Goal: Information Seeking & Learning: Learn about a topic

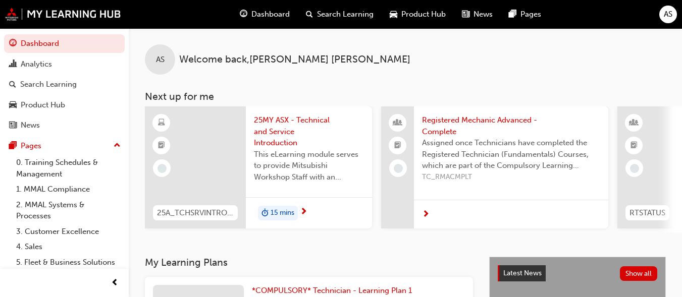
click at [193, 159] on div at bounding box center [195, 168] width 101 height 122
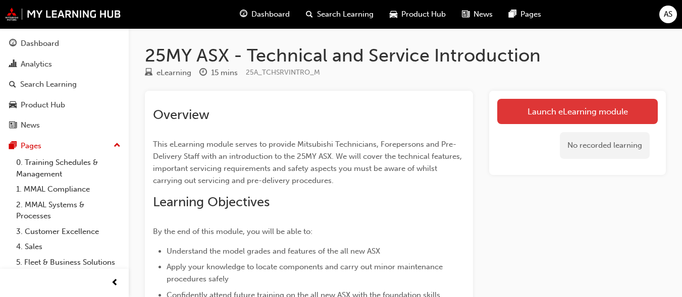
click at [512, 115] on link "Launch eLearning module" at bounding box center [577, 111] width 161 height 25
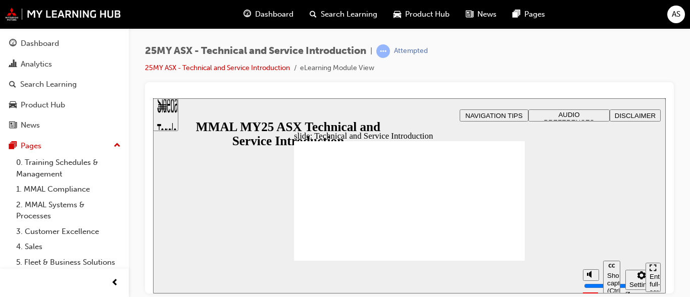
click at [653, 276] on div "Enter full-screen (Ctrl+Alt+F)" at bounding box center [652, 288] width 7 height 30
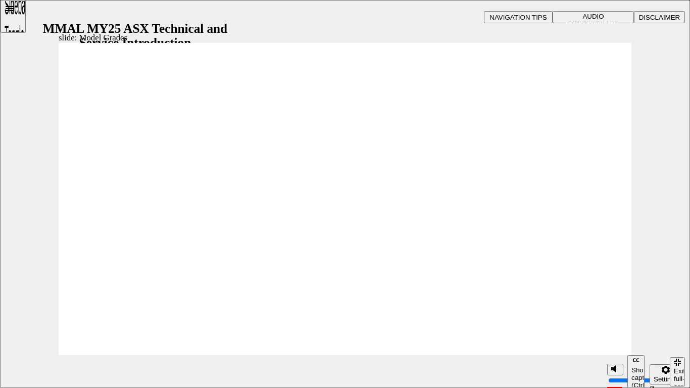
click at [656, 297] on div "Settings" at bounding box center [665, 379] width 24 height 8
click at [647, 273] on div "slide: Model Grades Rectangle 1 Vector.svg (In addition to LS) • 18” Alloy whee…" at bounding box center [345, 194] width 690 height 388
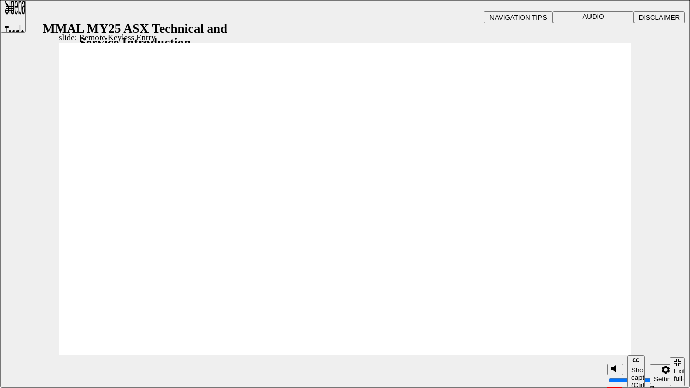
type input "21"
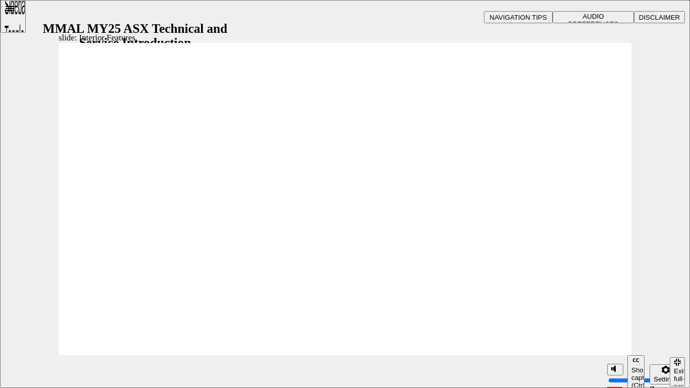
type input "17"
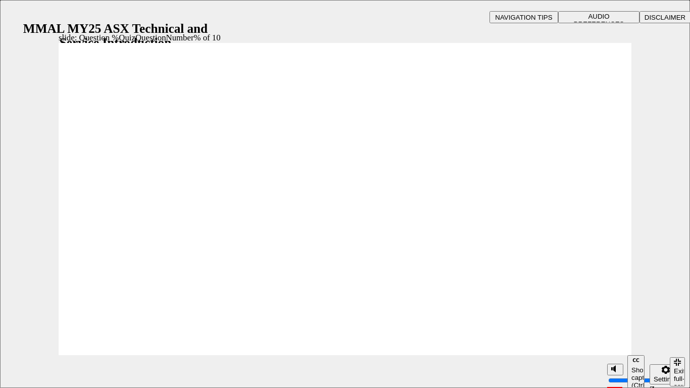
radio input "true"
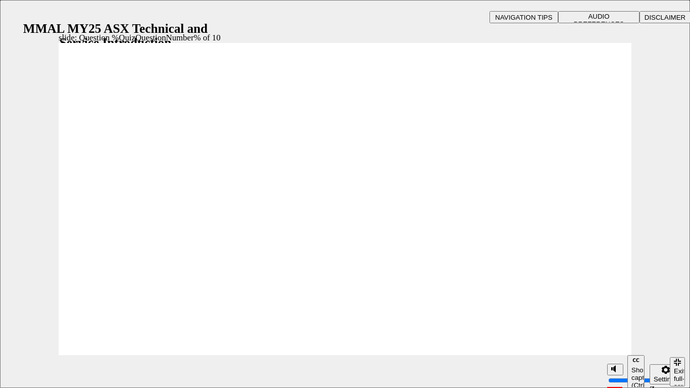
radio input "true"
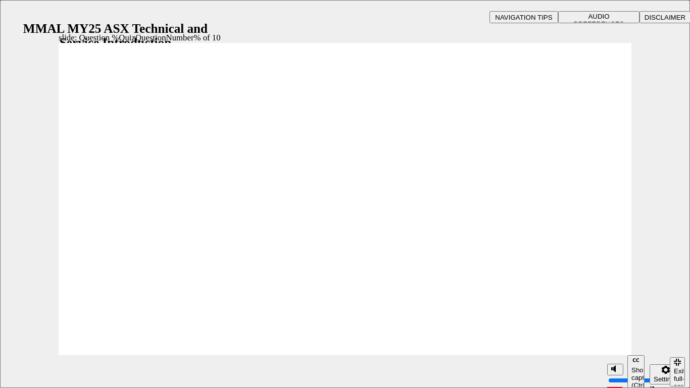
radio input "true"
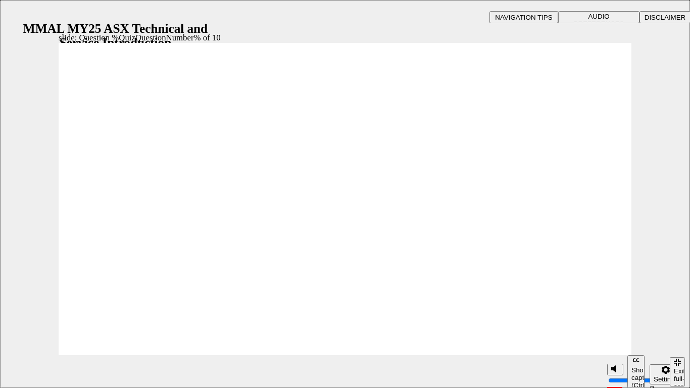
radio input "true"
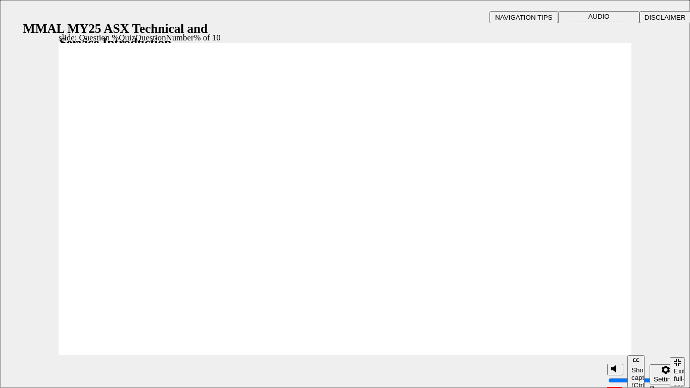
radio input "true"
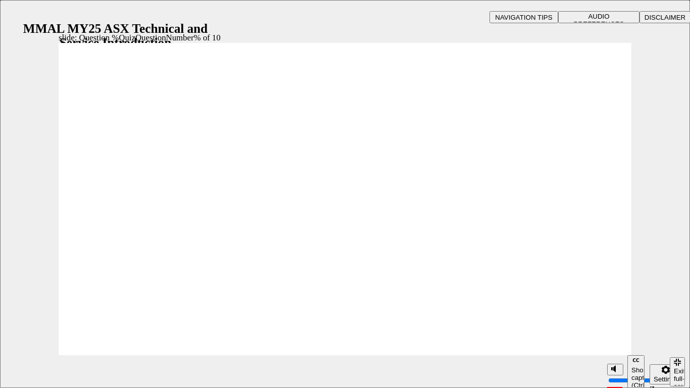
radio input "true"
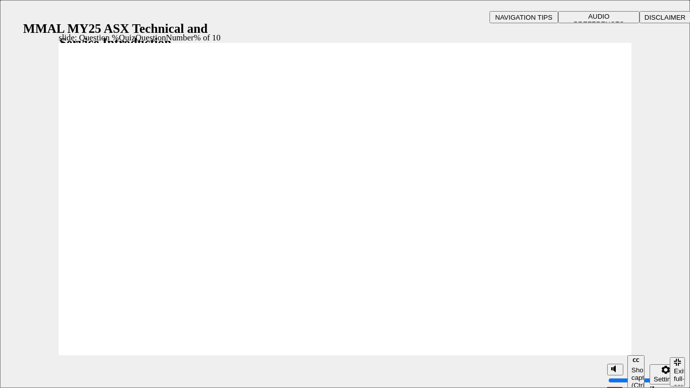
radio input "true"
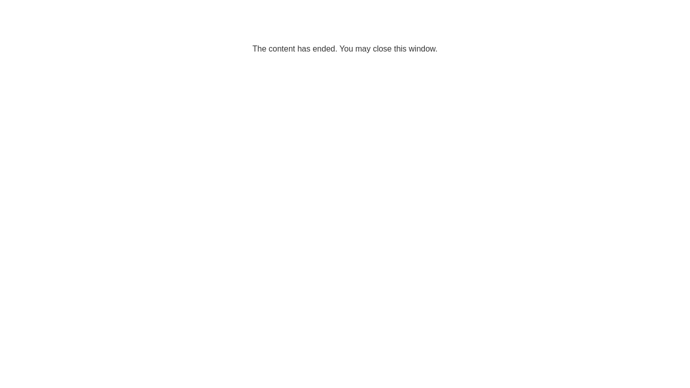
click at [433, 62] on html "The content has ended. You may close this window." at bounding box center [345, 31] width 690 height 62
click at [519, 62] on html "The content has ended. You may close this window." at bounding box center [345, 31] width 690 height 62
click at [524, 62] on html "The content has ended. You may close this window." at bounding box center [345, 31] width 690 height 62
drag, startPoint x: 524, startPoint y: 110, endPoint x: 481, endPoint y: 111, distance: 42.9
click at [481, 62] on html "The content has ended. You may close this window." at bounding box center [345, 31] width 690 height 62
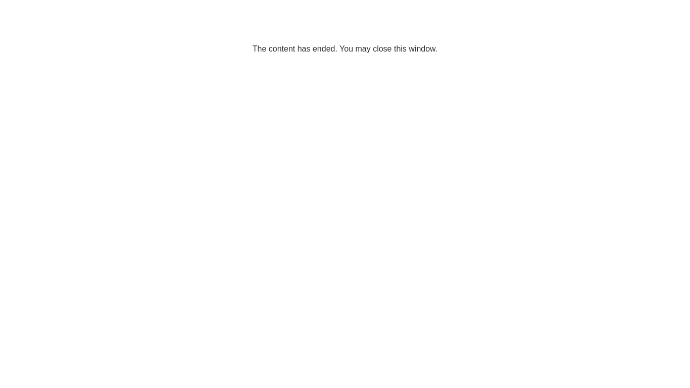
click at [481, 62] on html "The content has ended. You may close this window." at bounding box center [345, 31] width 690 height 62
click at [354, 62] on html "The content has ended. You may close this window." at bounding box center [345, 31] width 690 height 62
click at [448, 62] on html "The content has ended. You may close this window." at bounding box center [345, 31] width 690 height 62
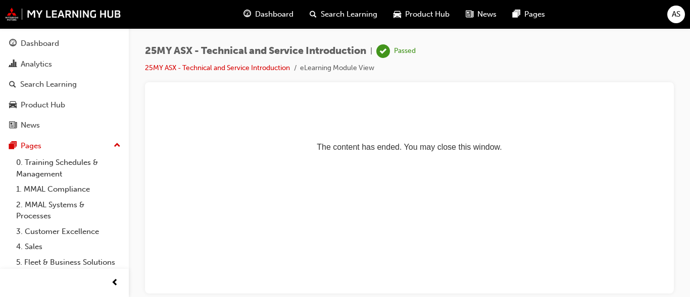
click at [673, 16] on span "AS" at bounding box center [676, 15] width 9 height 12
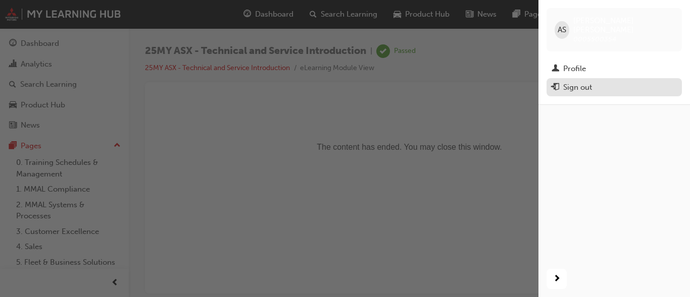
click at [580, 82] on div "Sign out" at bounding box center [577, 88] width 29 height 12
